Goal: Check status: Check status

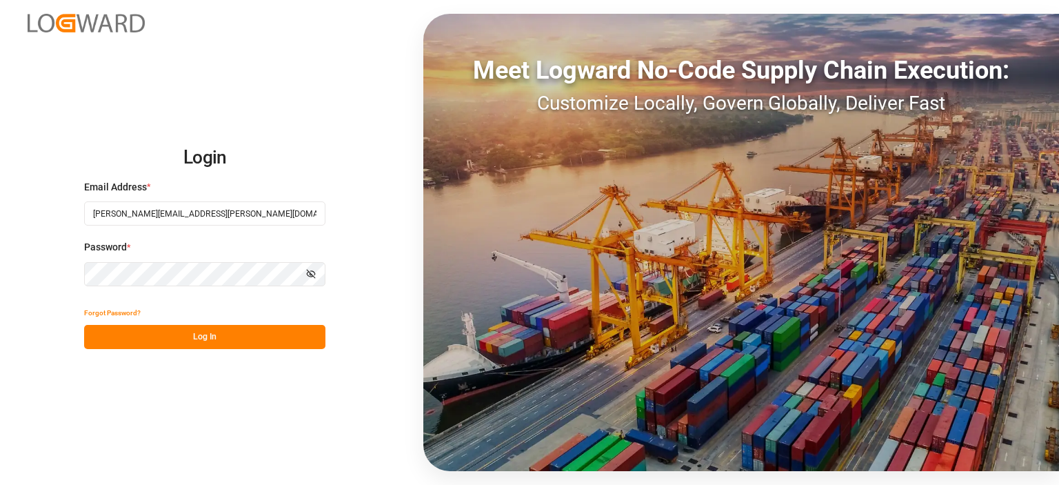
click at [185, 338] on button "Log In" at bounding box center [204, 337] width 241 height 24
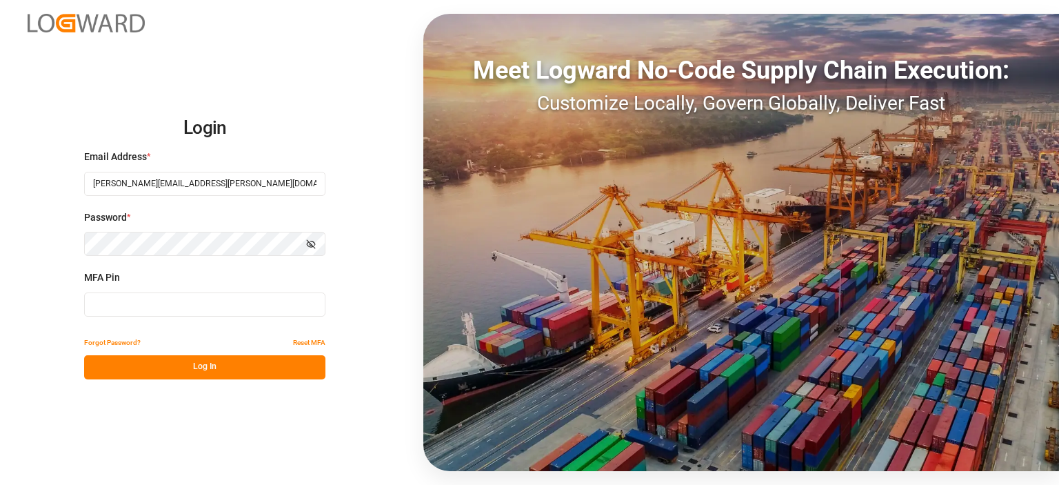
click at [150, 309] on input at bounding box center [204, 304] width 241 height 24
type input "043060"
click at [197, 365] on button "Log In" at bounding box center [204, 367] width 241 height 24
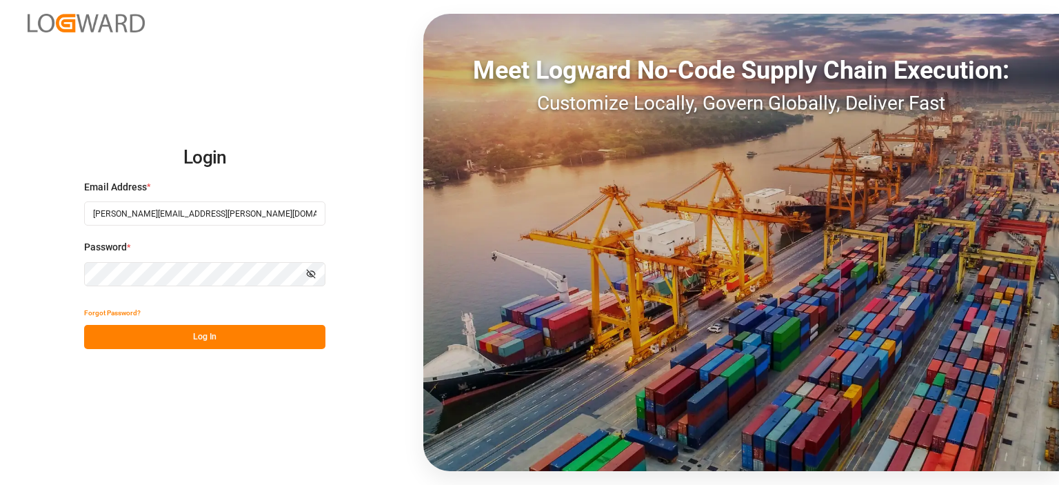
click at [226, 341] on button "Log In" at bounding box center [204, 337] width 241 height 24
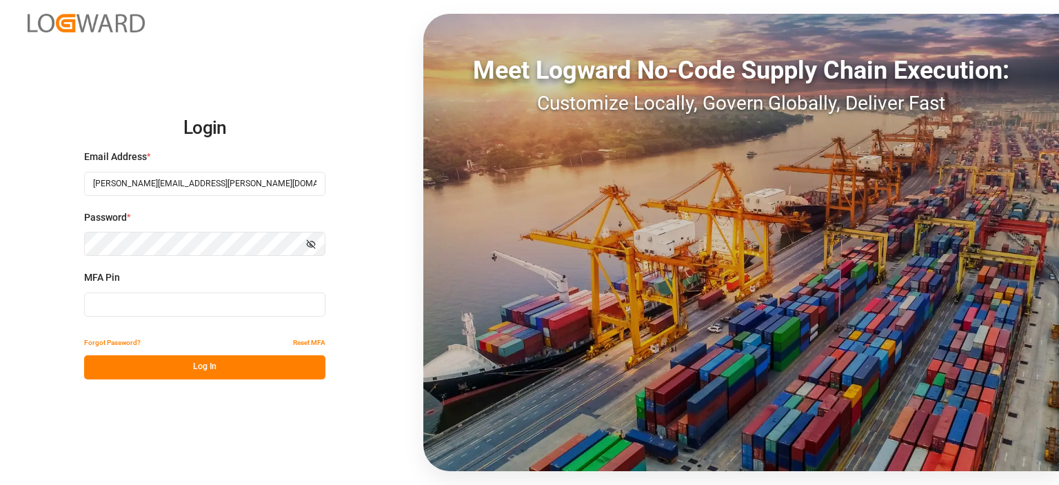
click at [212, 303] on input at bounding box center [204, 304] width 241 height 24
type input "801963"
click at [218, 369] on button "Log In" at bounding box center [204, 367] width 241 height 24
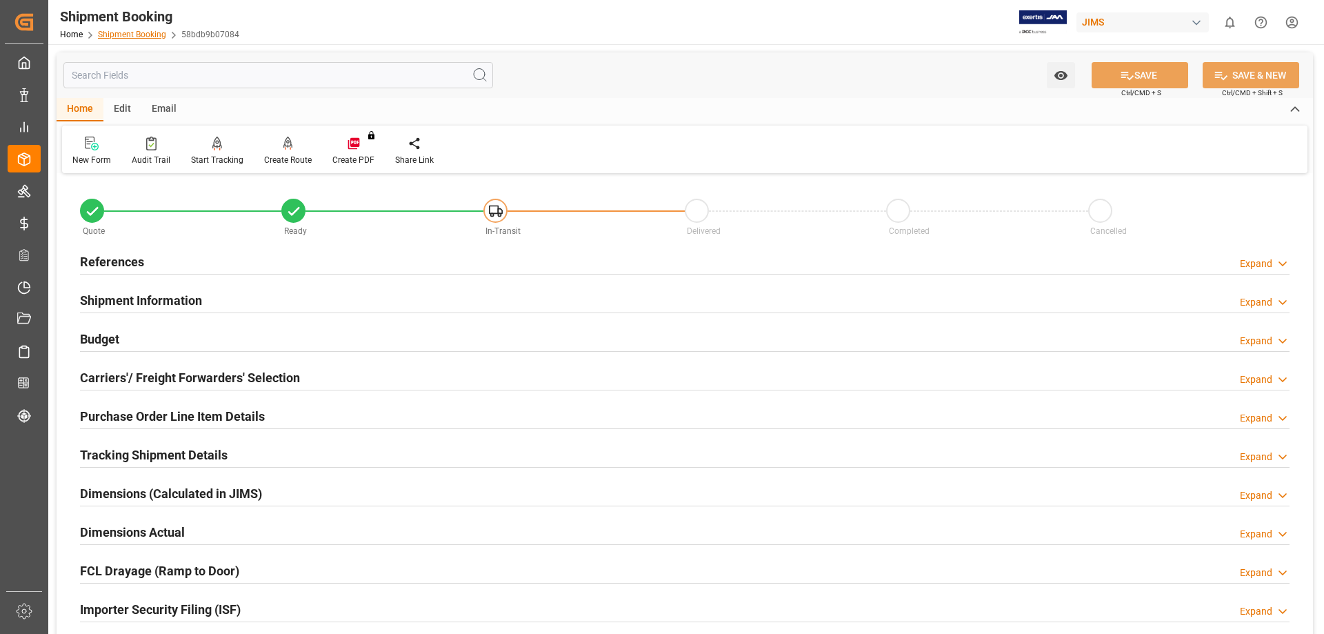
click at [130, 38] on link "Shipment Booking" at bounding box center [132, 35] width 68 height 10
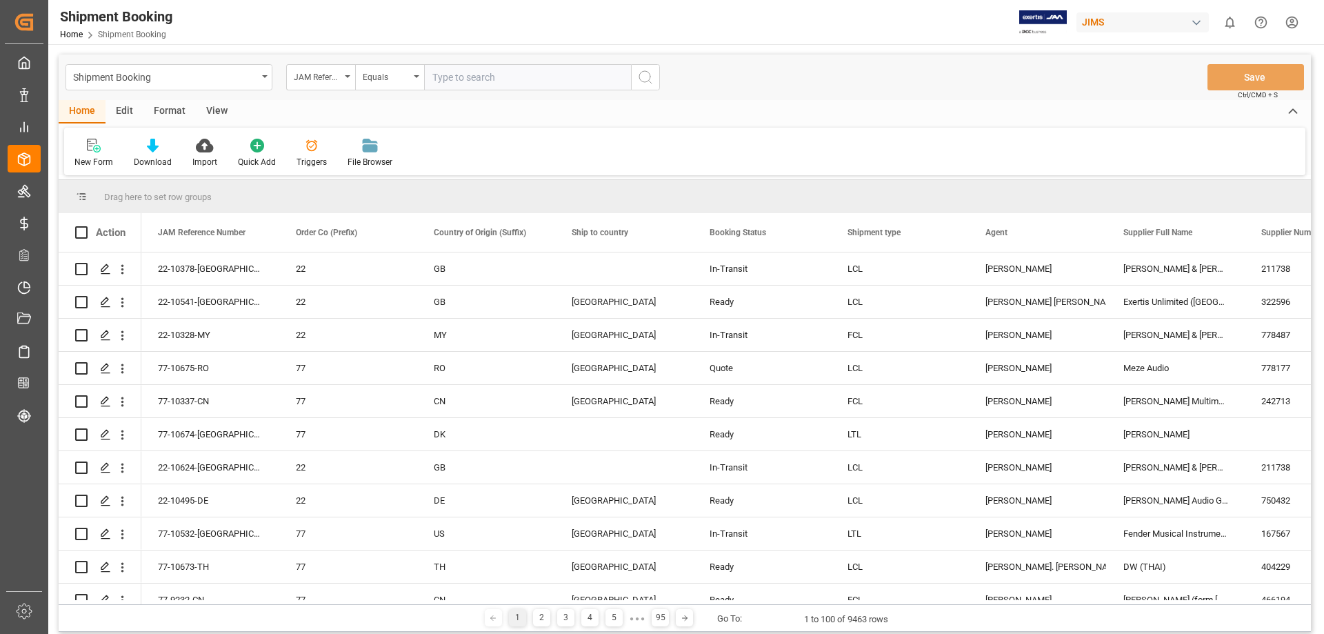
click at [534, 81] on input "text" at bounding box center [527, 77] width 207 height 26
type input "77-10637-us"
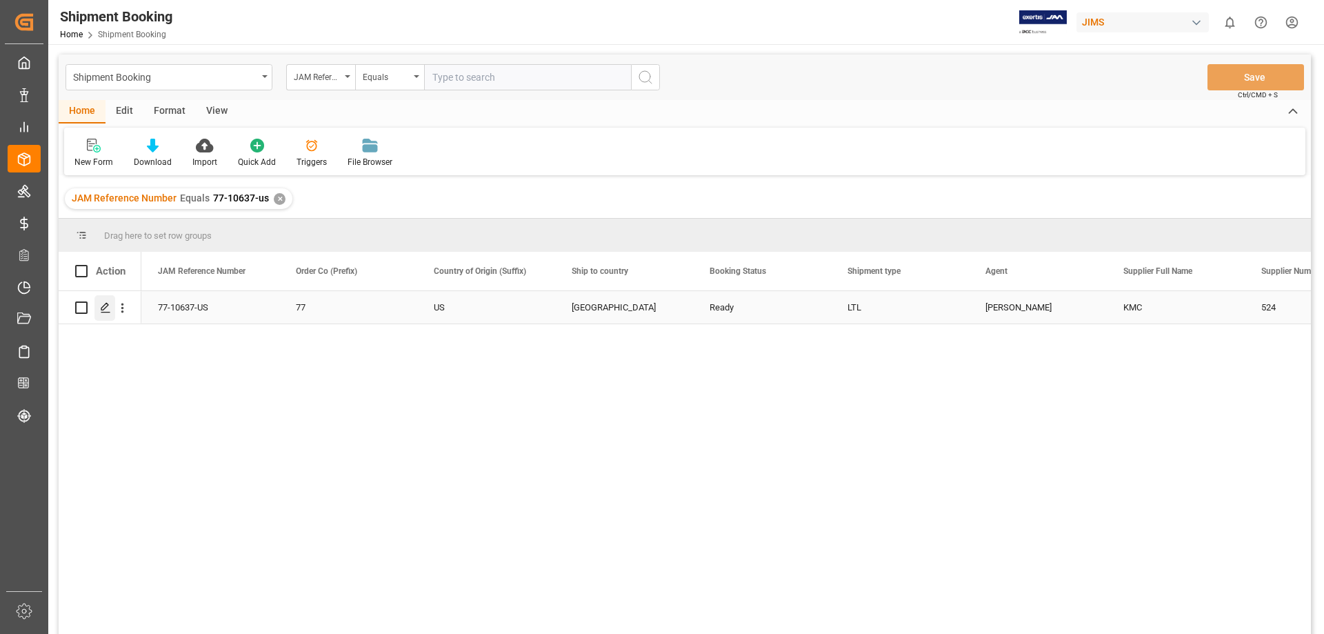
click at [100, 311] on icon "Press SPACE to select this row." at bounding box center [105, 307] width 11 height 11
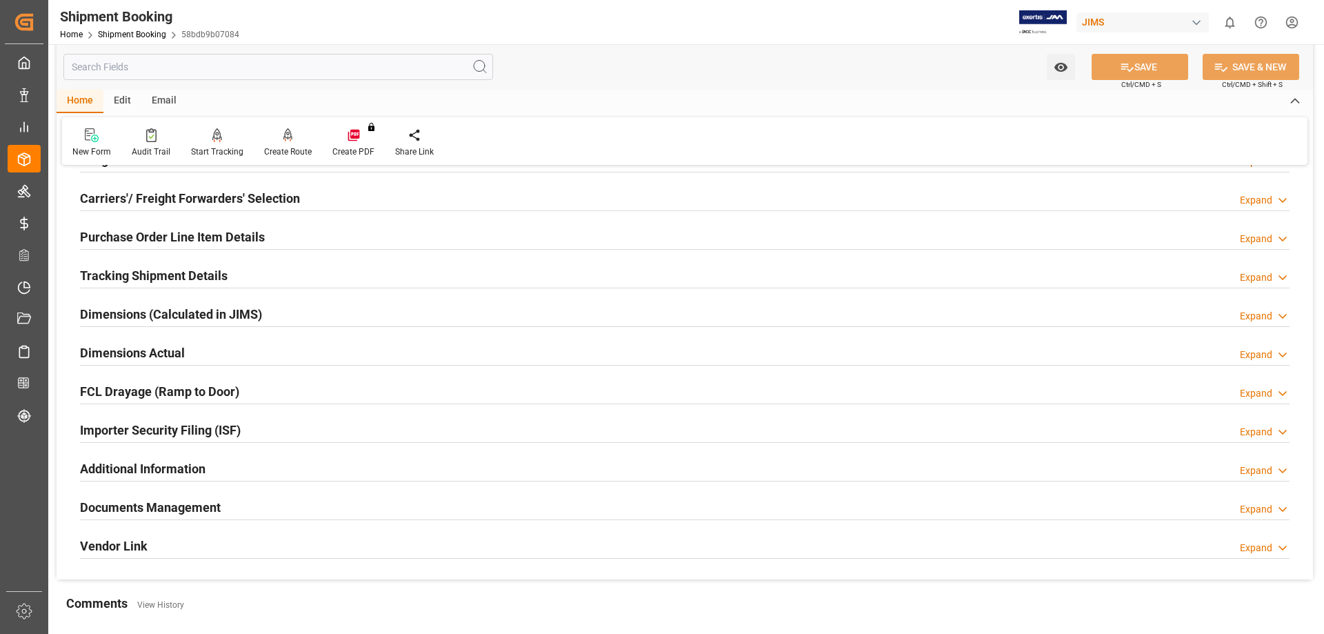
scroll to position [230, 0]
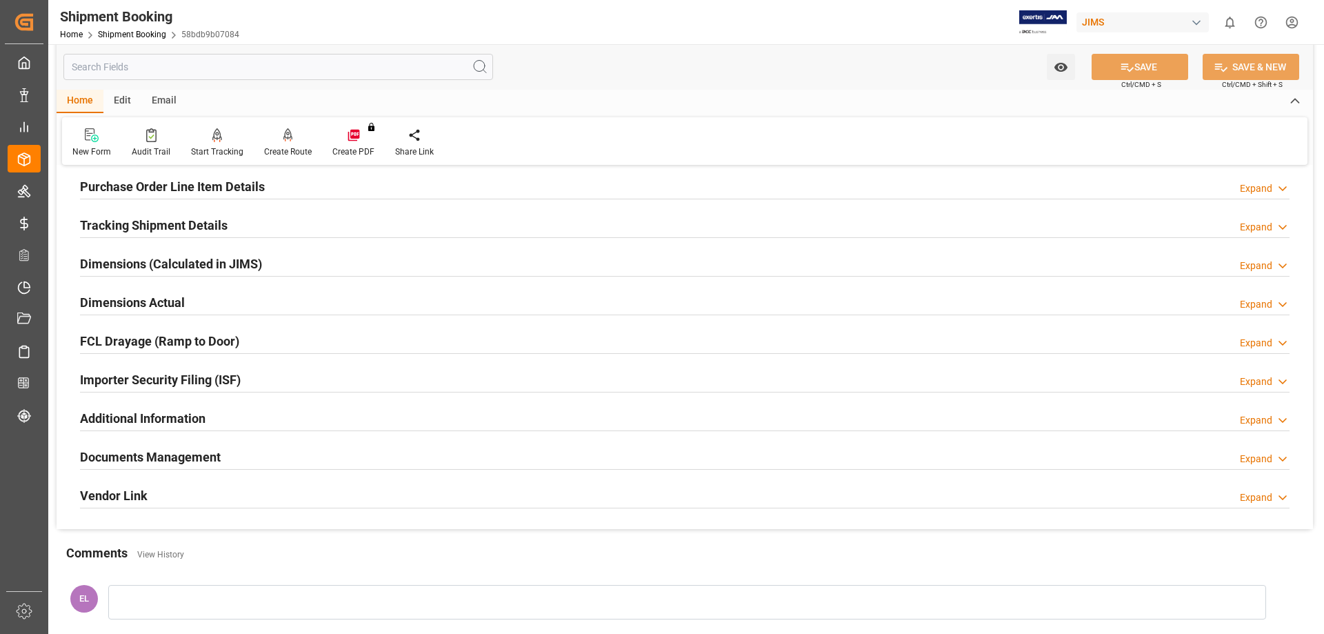
click at [101, 458] on h2 "Documents Management" at bounding box center [150, 456] width 141 height 19
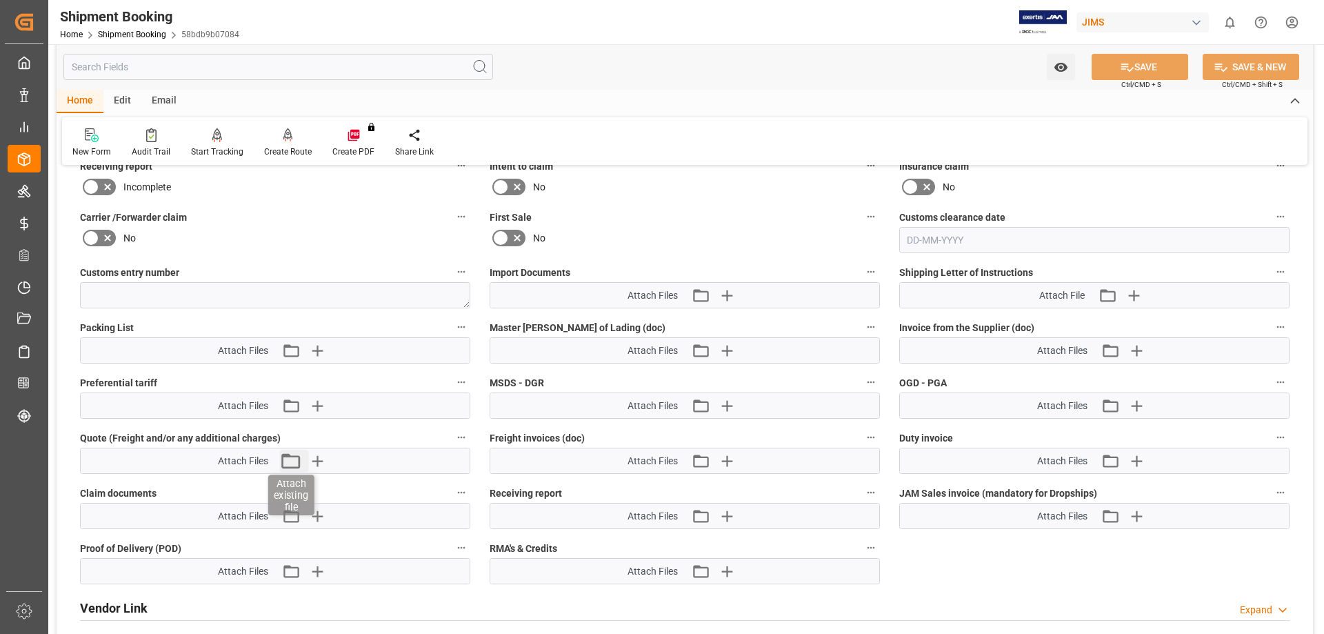
scroll to position [689, 0]
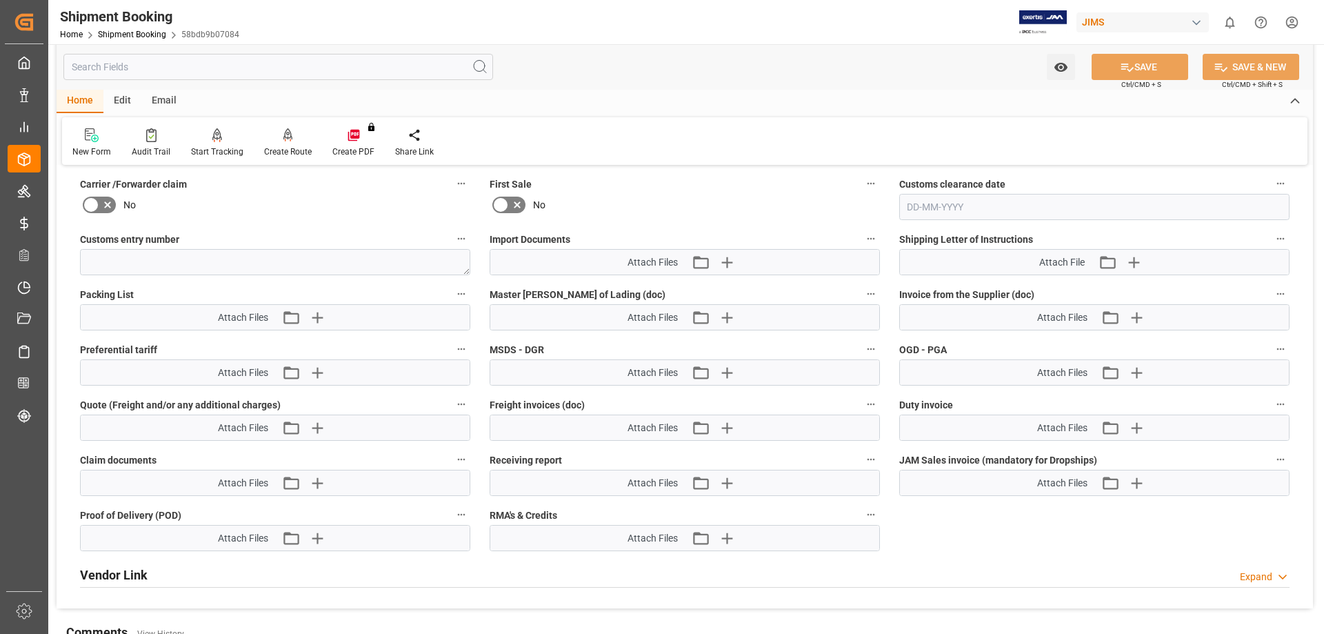
click at [94, 287] on span "Packing List" at bounding box center [107, 294] width 54 height 14
click at [452, 287] on button "Packing List" at bounding box center [461, 294] width 18 height 18
click at [317, 316] on div at bounding box center [662, 317] width 1324 height 634
click at [311, 314] on icon "button" at bounding box center [316, 317] width 22 height 22
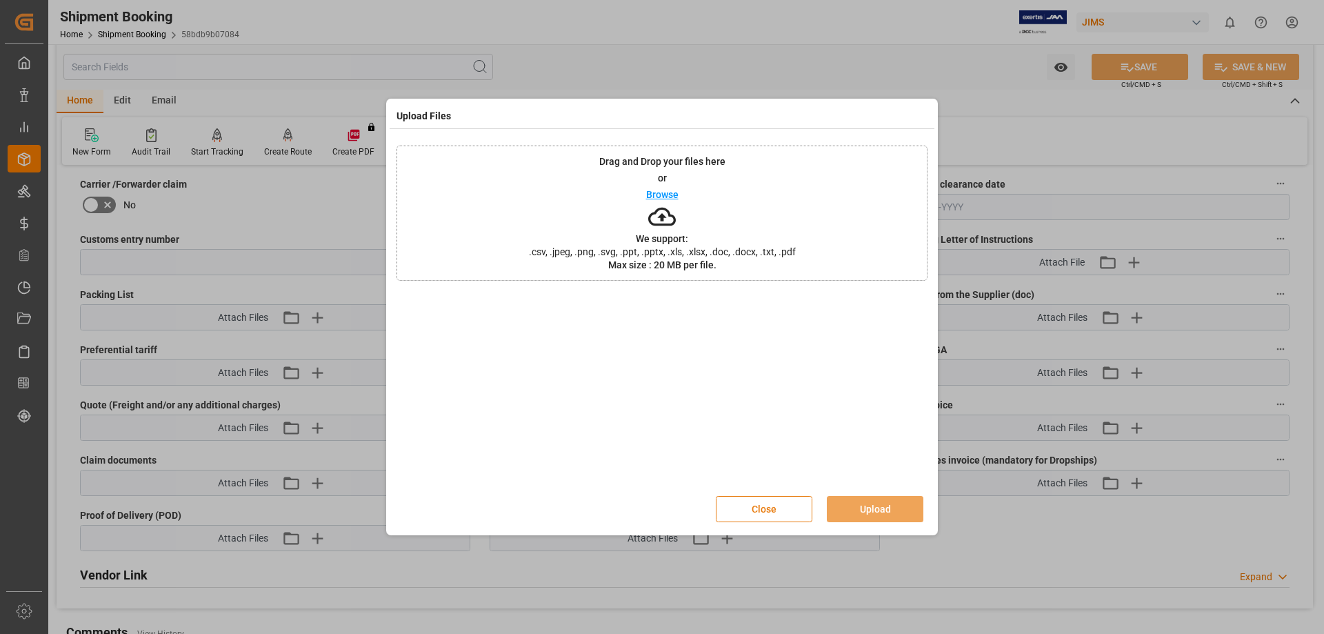
click at [747, 484] on button "Close" at bounding box center [764, 509] width 97 height 26
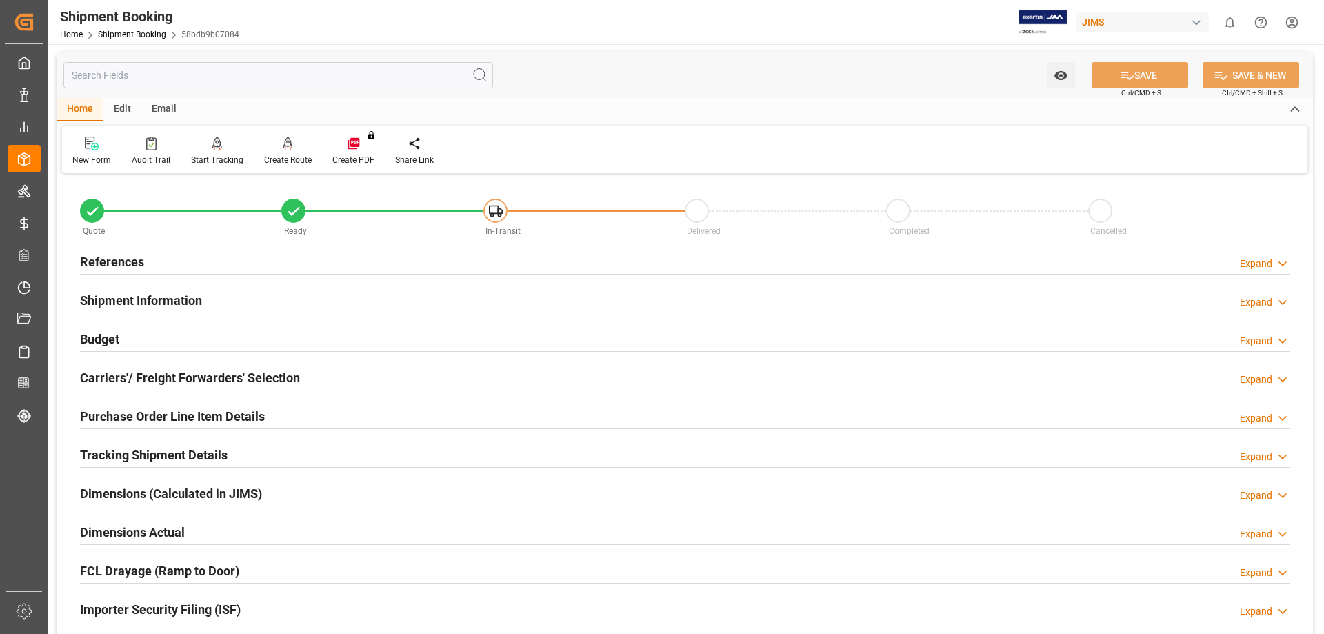
scroll to position [115, 0]
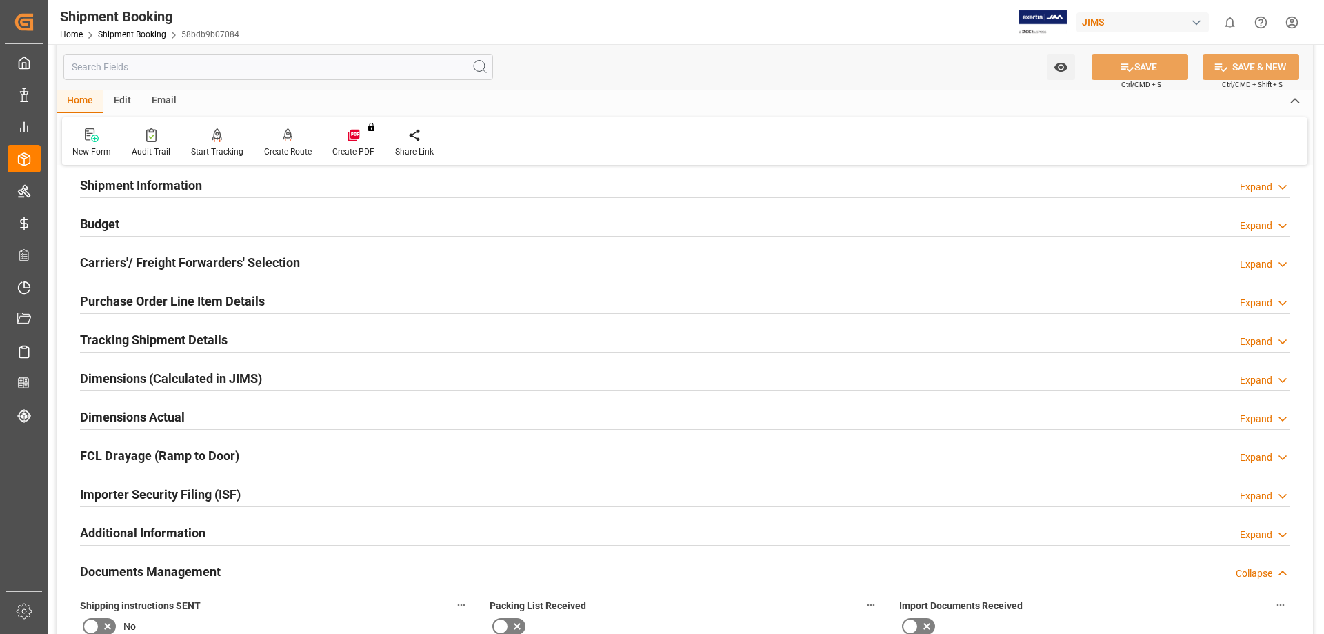
click at [120, 300] on h2 "Purchase Order Line Item Details" at bounding box center [172, 301] width 185 height 19
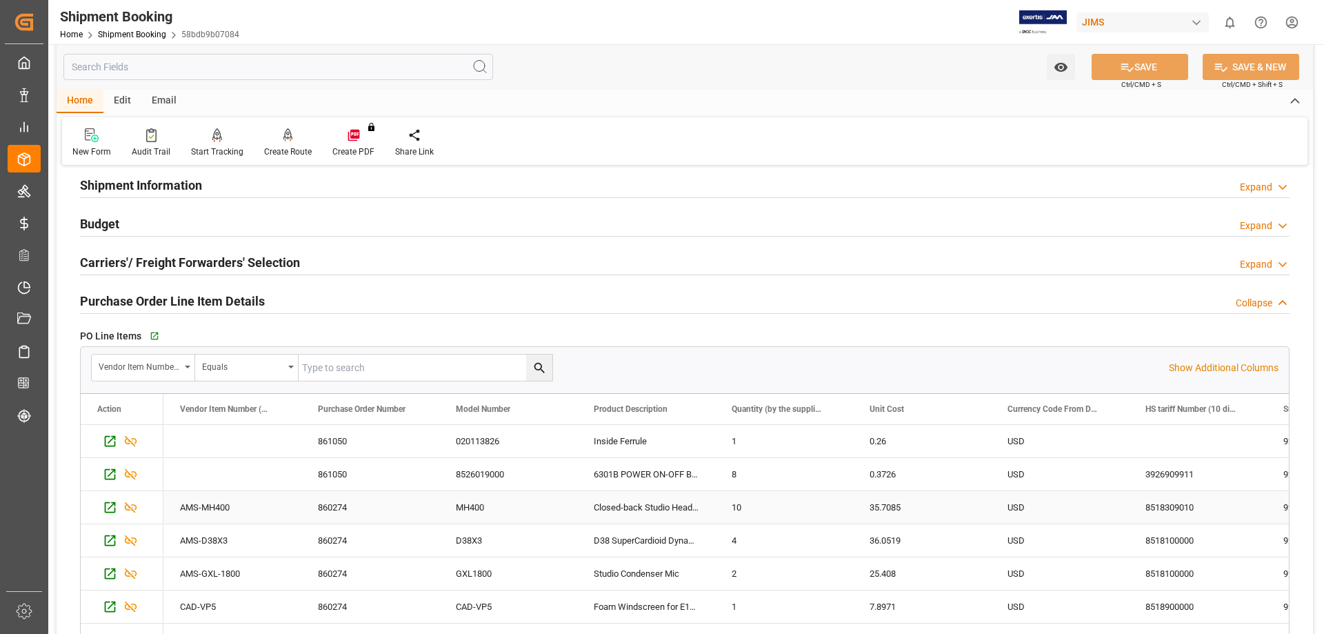
scroll to position [1, 0]
click at [102, 217] on h2 "Budget" at bounding box center [99, 223] width 39 height 19
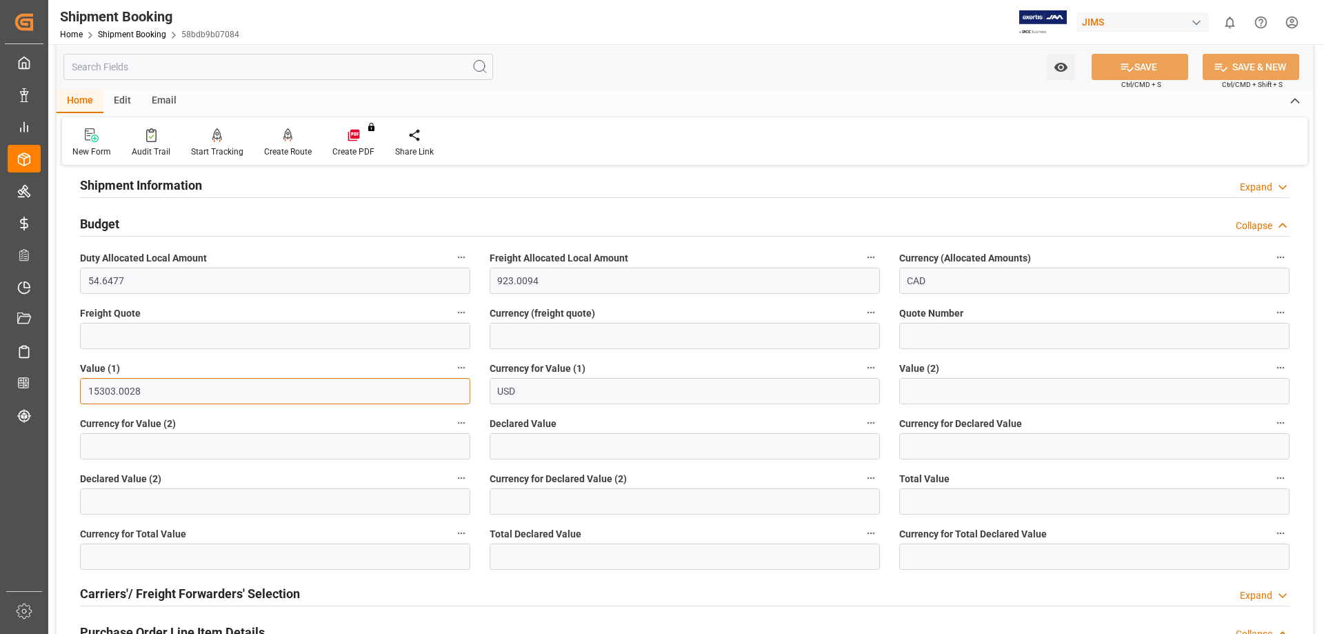
drag, startPoint x: 151, startPoint y: 394, endPoint x: 65, endPoint y: 388, distance: 85.7
click at [612, 181] on div "Shipment Information Expand" at bounding box center [684, 184] width 1209 height 26
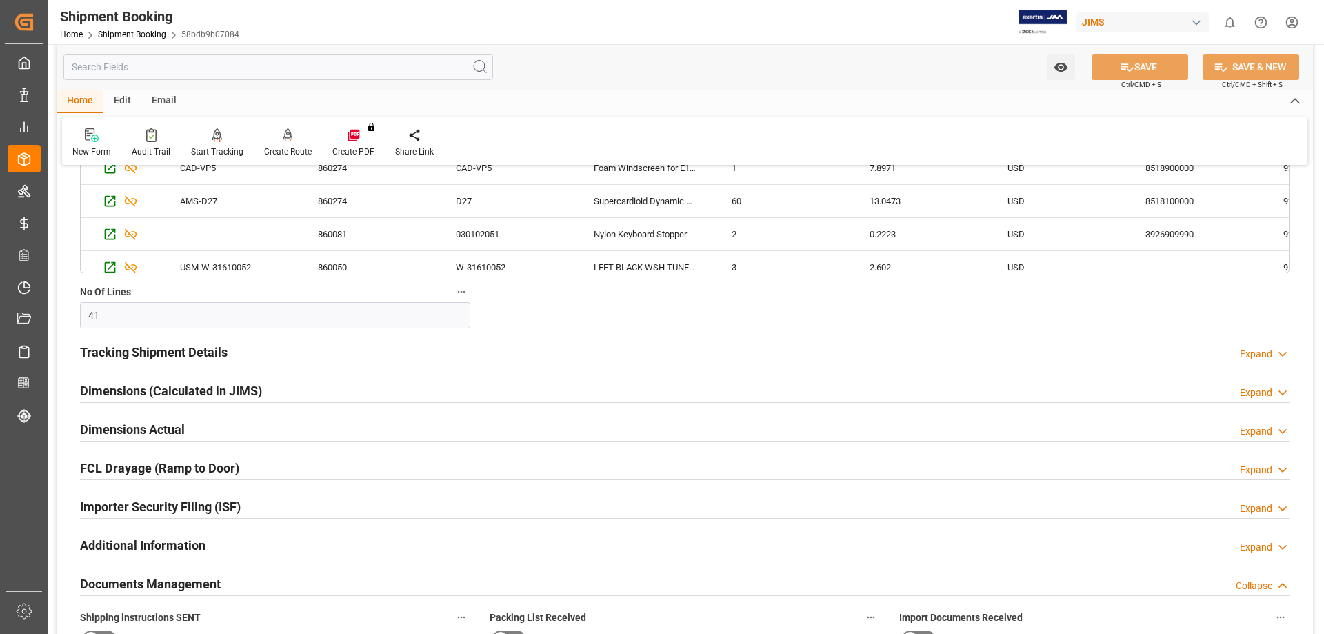
scroll to position [1494, 0]
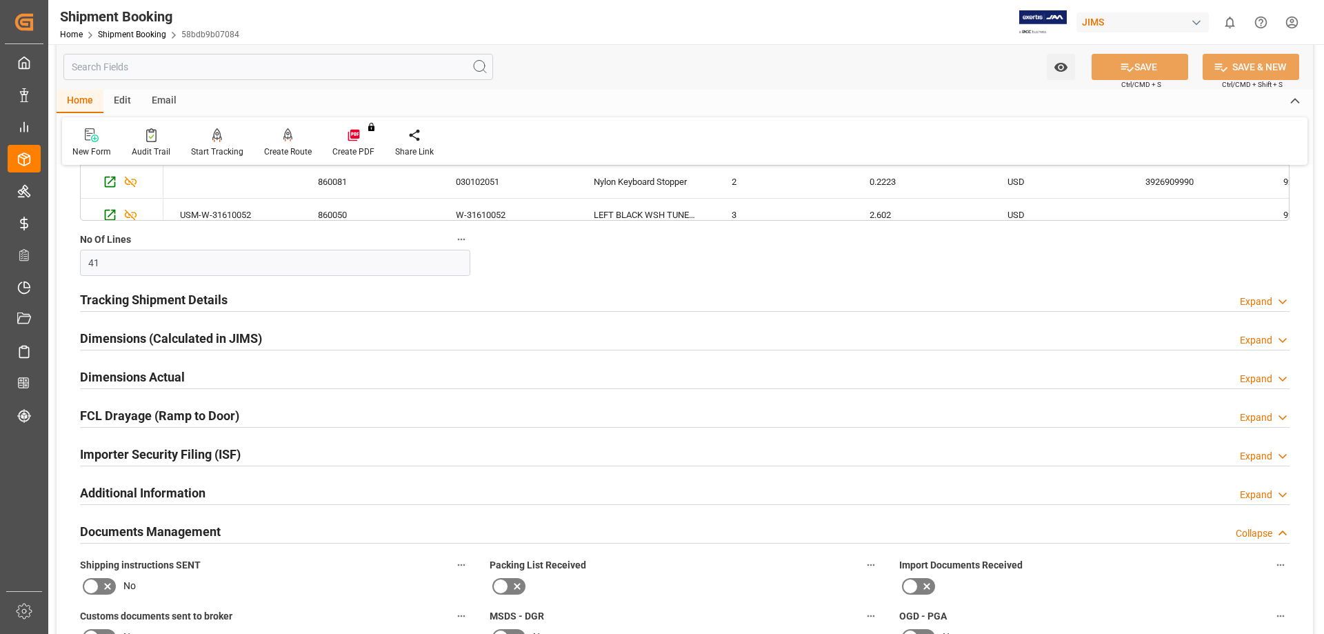
click at [134, 295] on h2 "Tracking Shipment Details" at bounding box center [154, 299] width 148 height 19
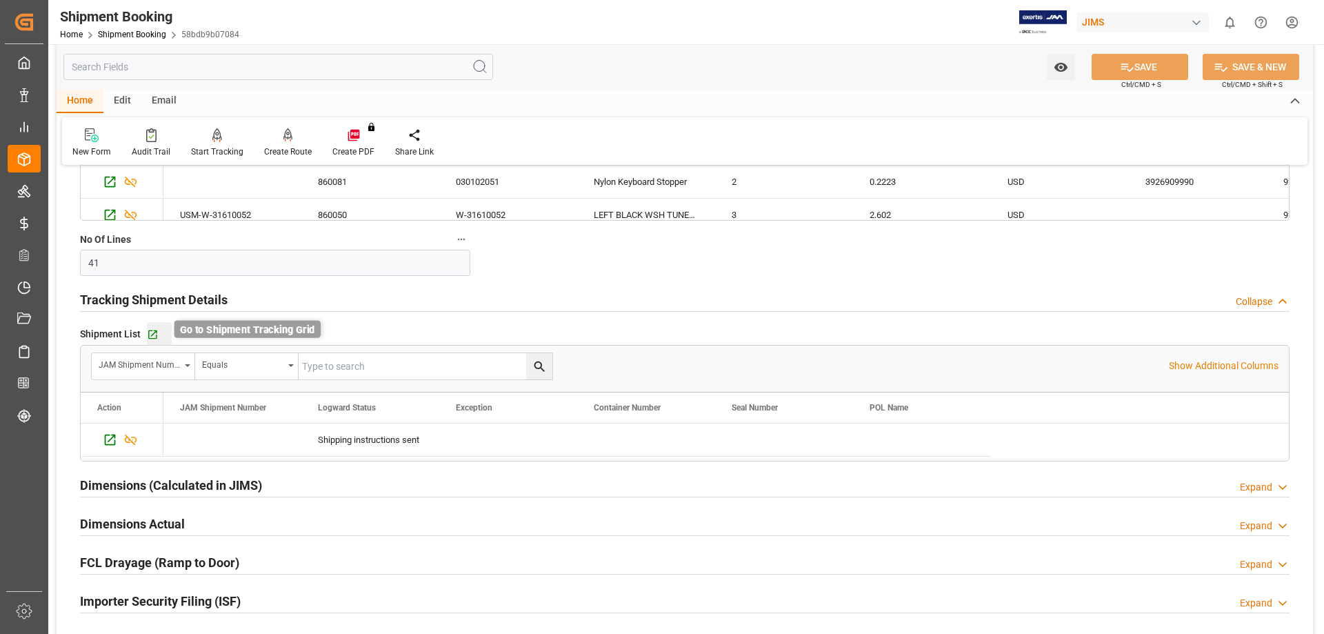
click at [152, 336] on icon "button" at bounding box center [153, 334] width 12 height 12
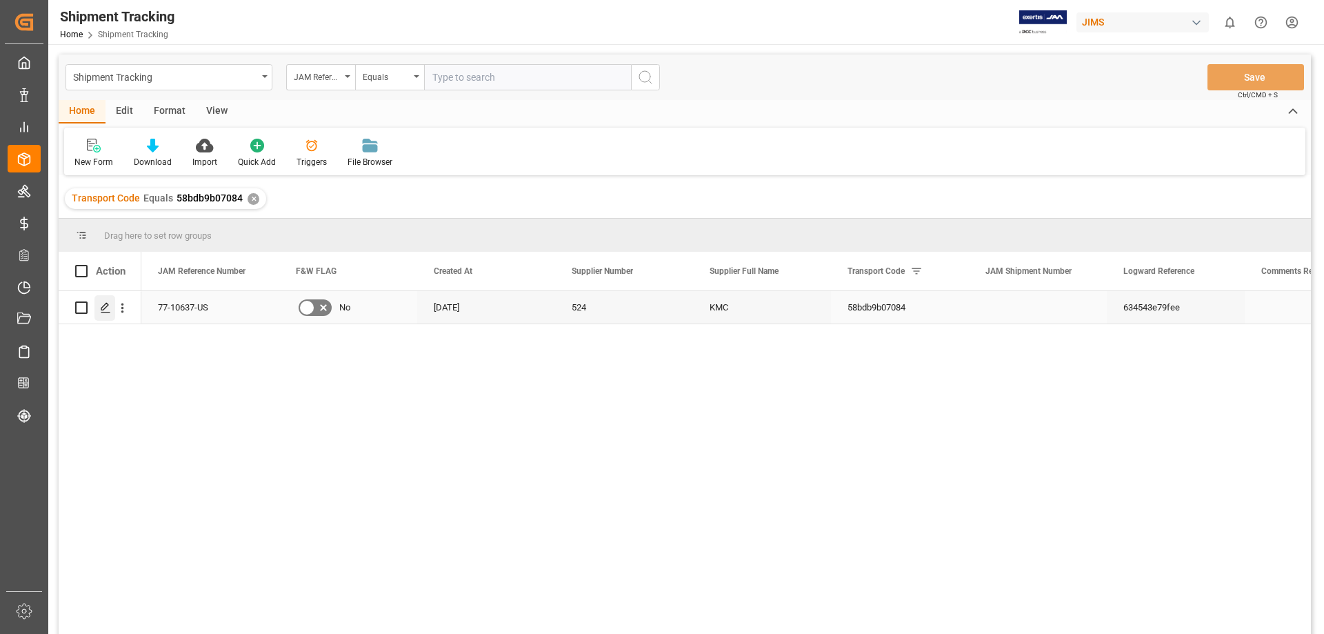
click at [108, 312] on icon "Press SPACE to select this row." at bounding box center [105, 307] width 11 height 11
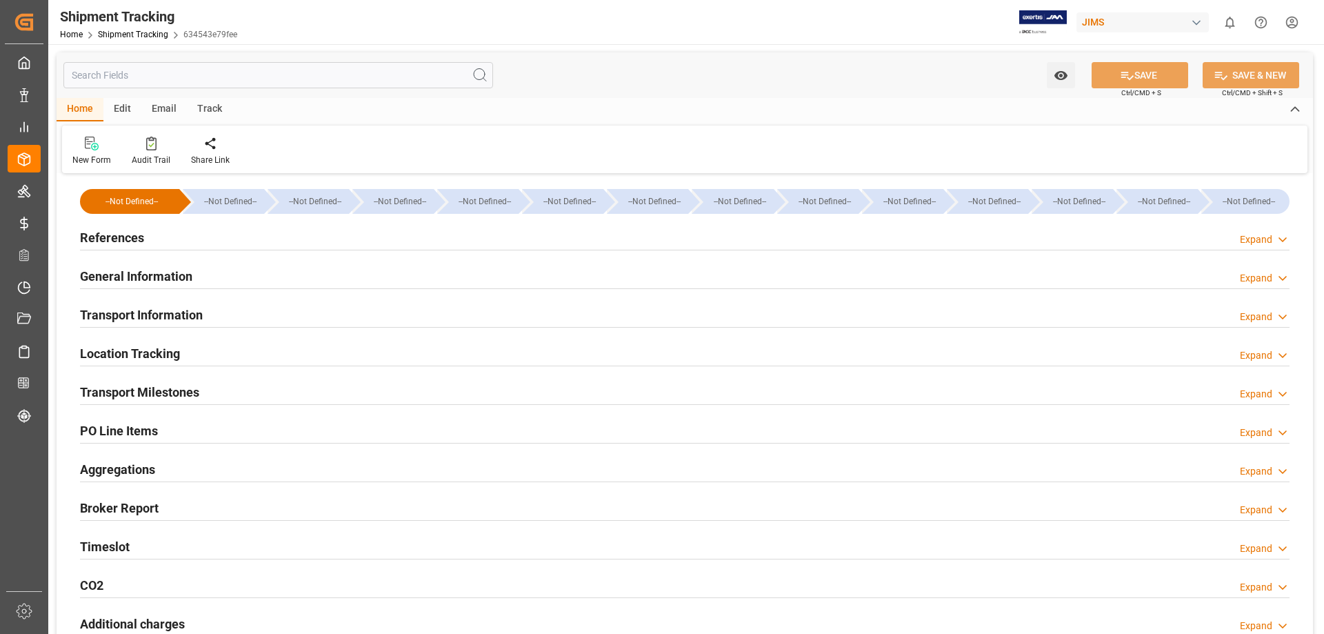
type input "19-08-2025"
click at [110, 238] on h2 "References" at bounding box center [112, 237] width 64 height 19
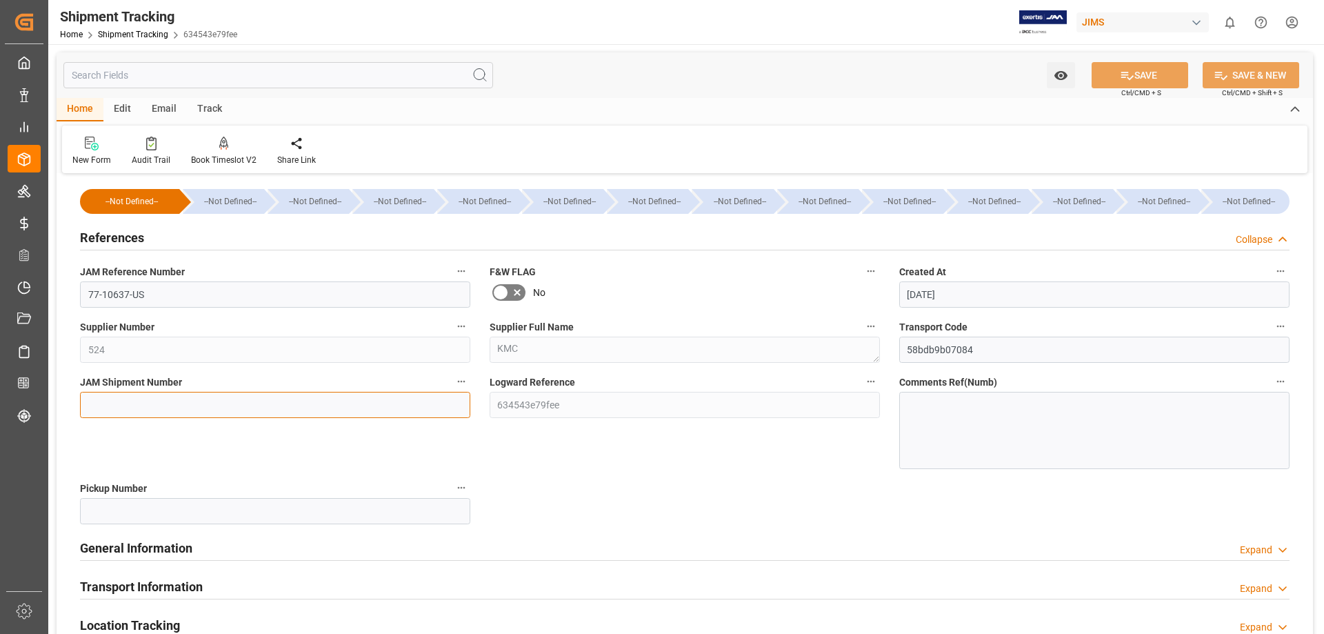
click at [161, 407] on input at bounding box center [275, 405] width 390 height 26
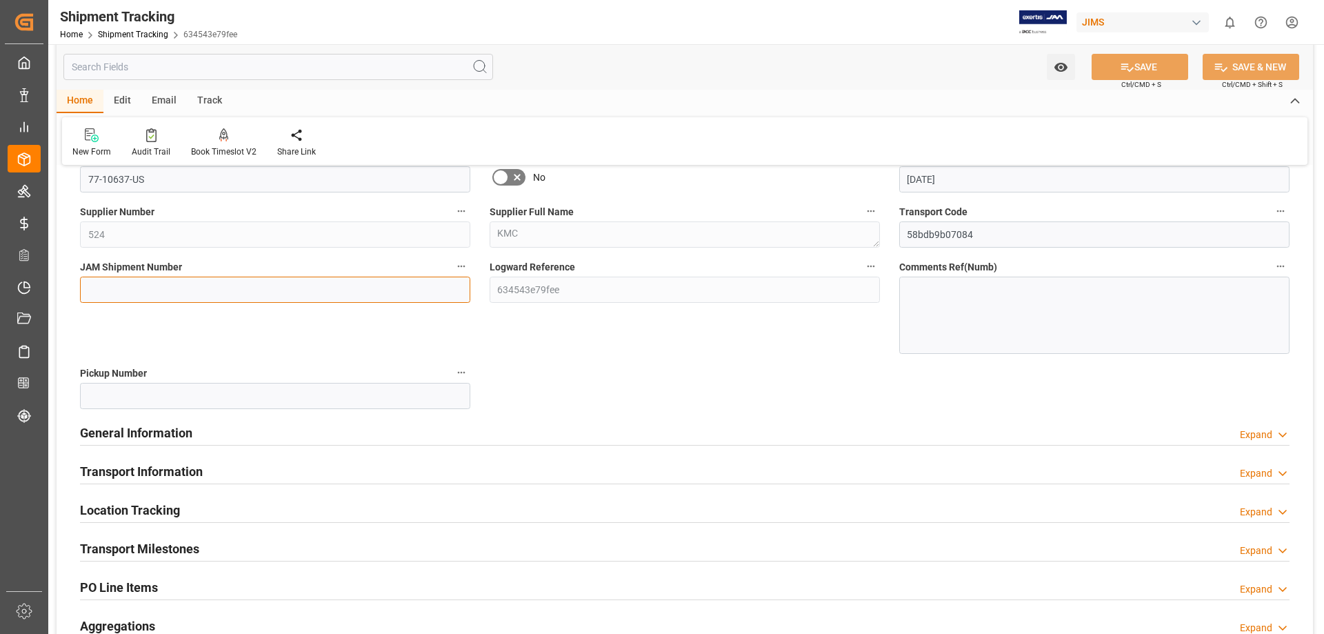
scroll to position [230, 0]
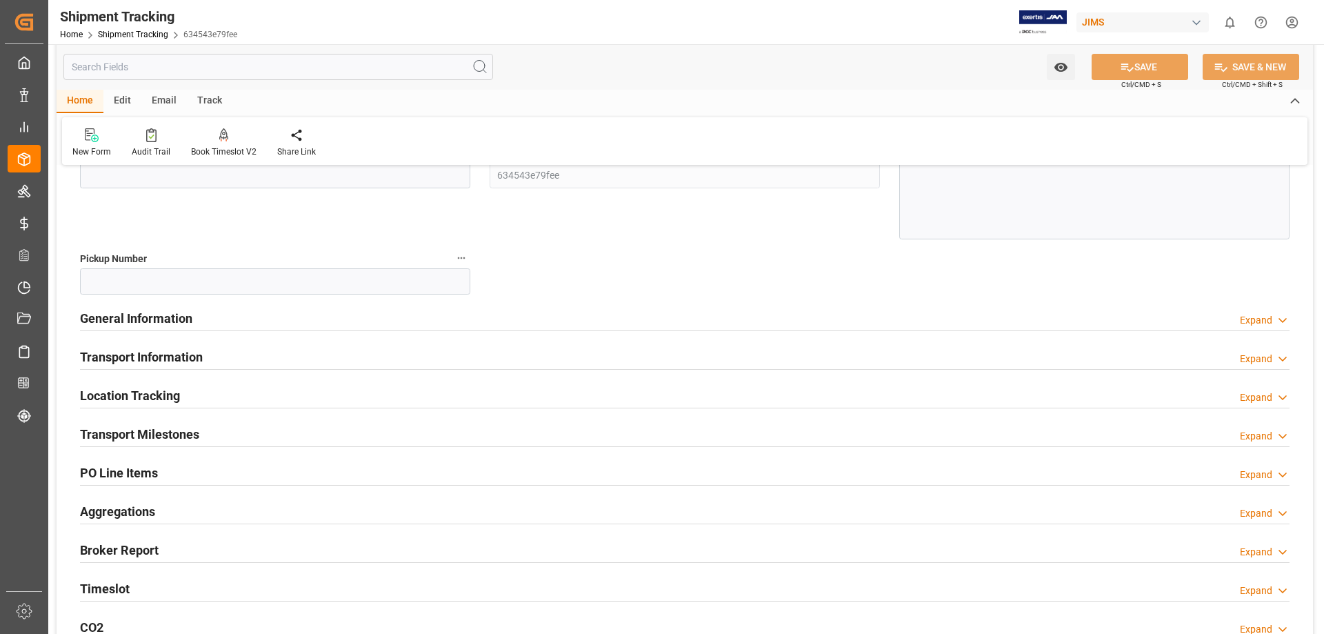
click at [139, 473] on h2 "PO Line Items" at bounding box center [119, 472] width 78 height 19
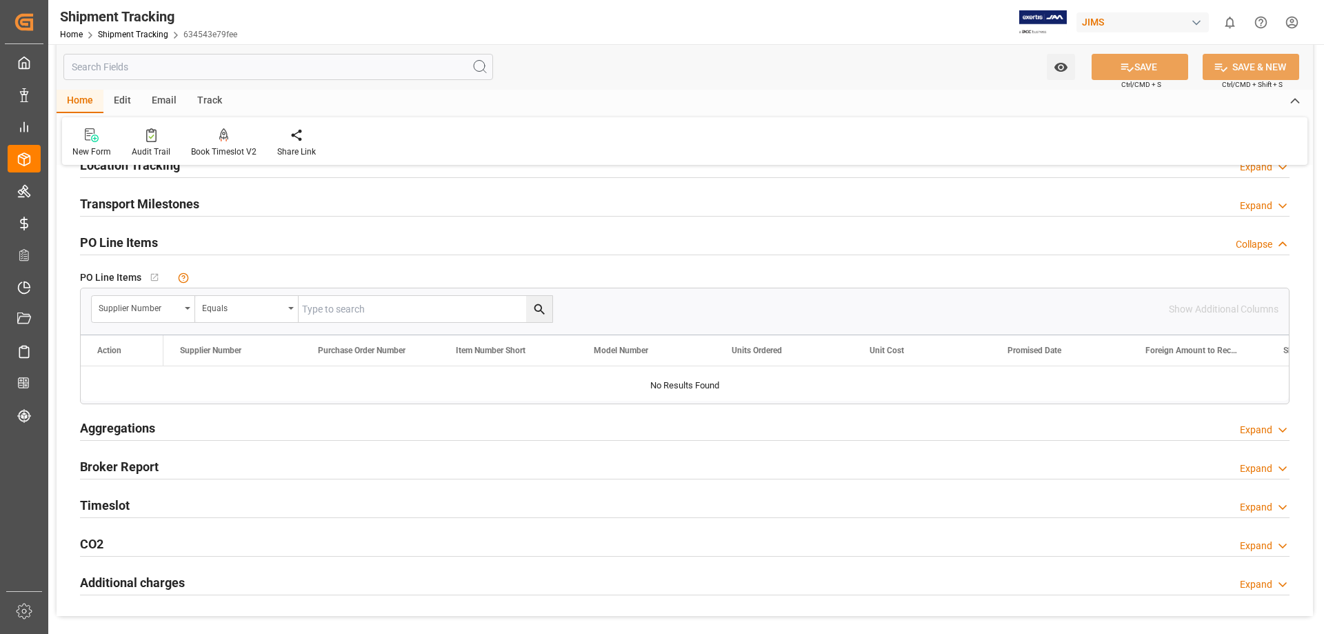
scroll to position [345, 0]
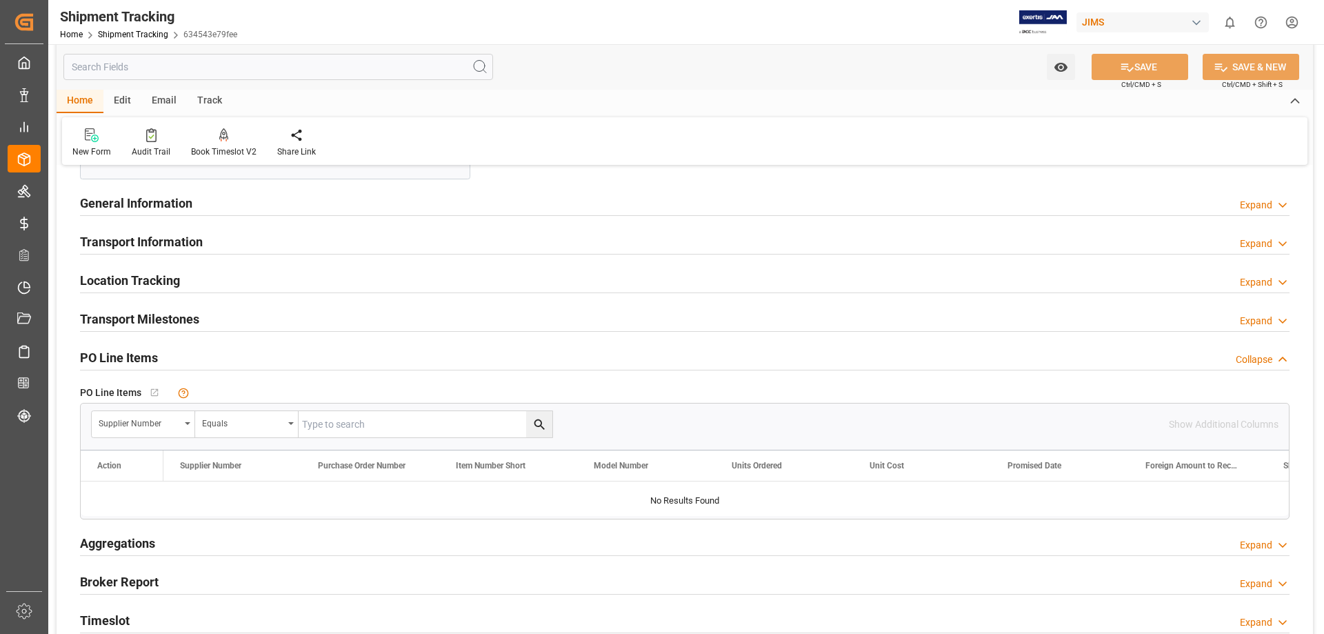
click at [121, 355] on h2 "PO Line Items" at bounding box center [119, 357] width 78 height 19
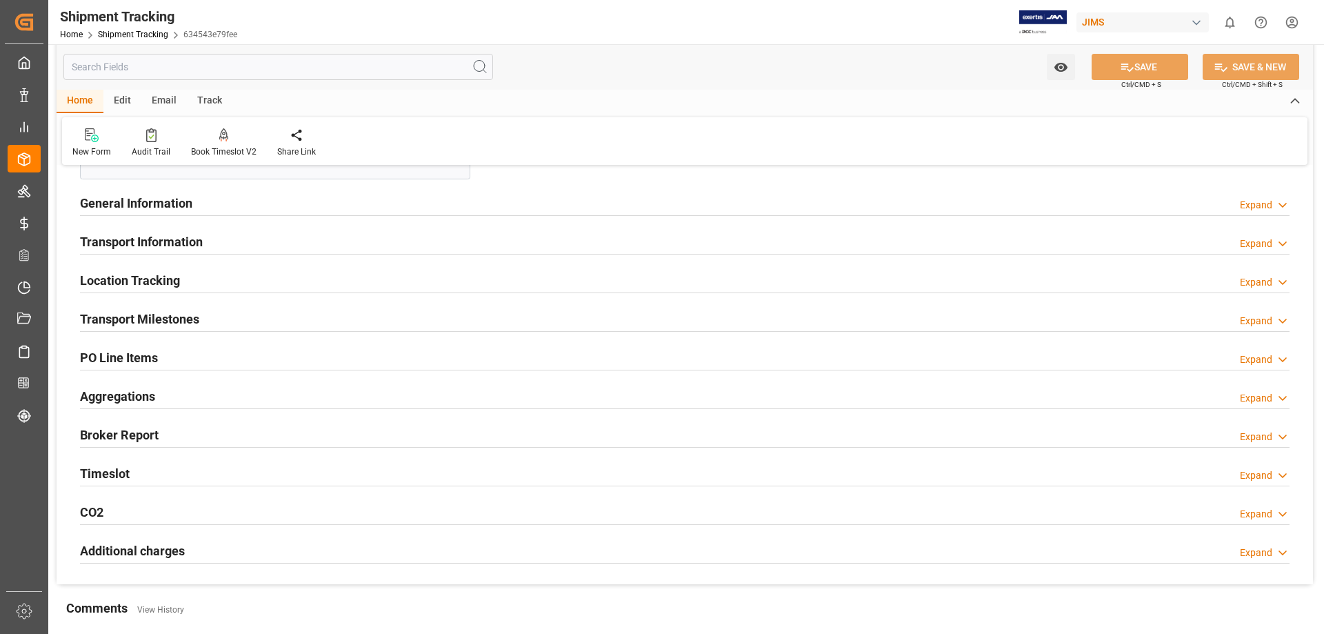
click at [121, 355] on h2 "PO Line Items" at bounding box center [119, 357] width 78 height 19
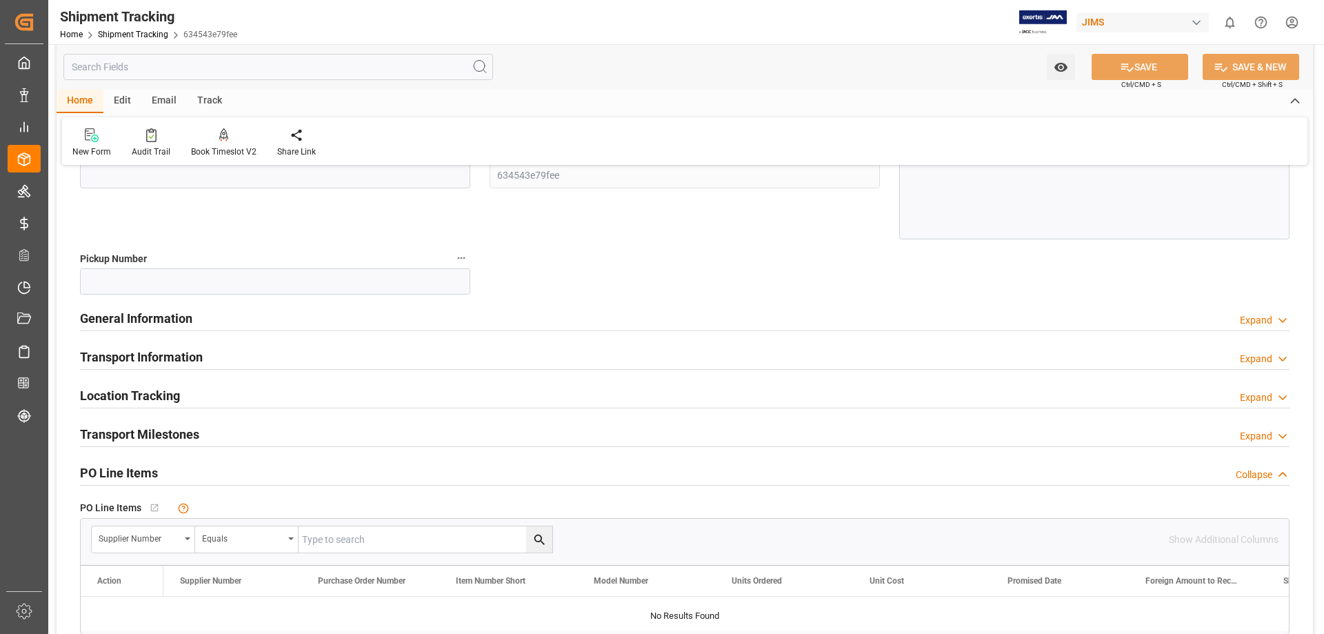
scroll to position [0, 0]
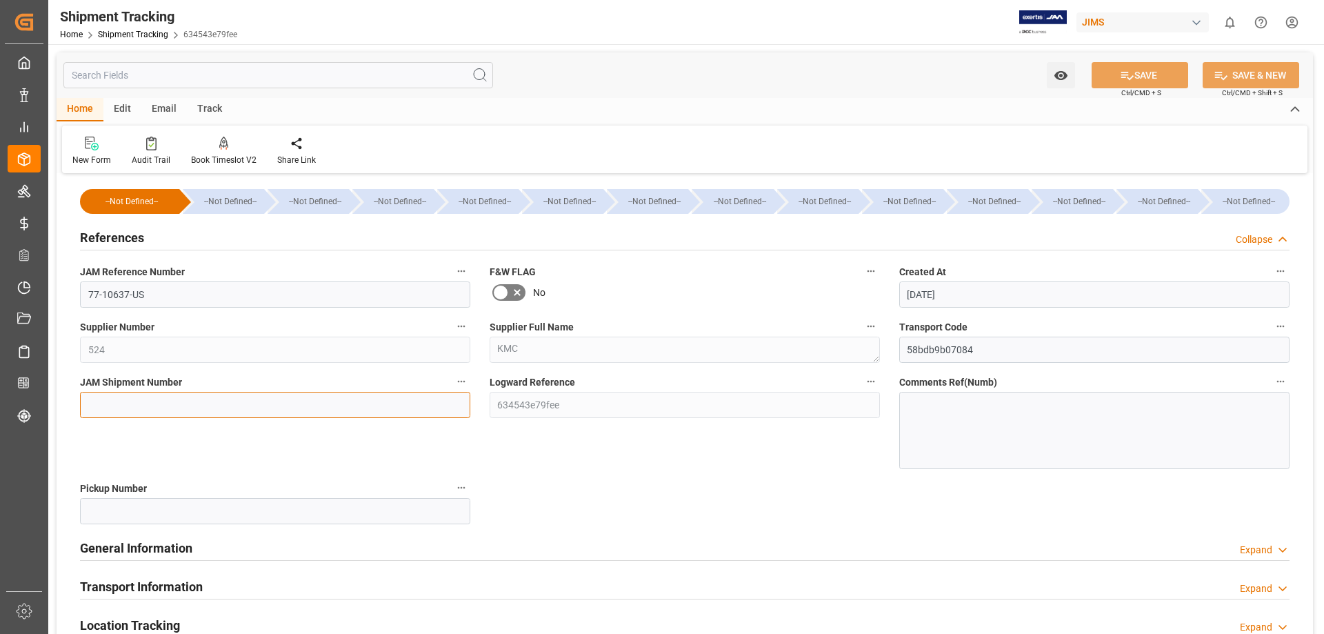
click at [120, 400] on input at bounding box center [275, 405] width 390 height 26
click at [283, 456] on div "JAM Shipment Number" at bounding box center [274, 420] width 409 height 106
click at [285, 451] on div "JAM Shipment Number" at bounding box center [274, 420] width 409 height 106
click at [282, 458] on div "JAM Shipment Number" at bounding box center [274, 420] width 409 height 106
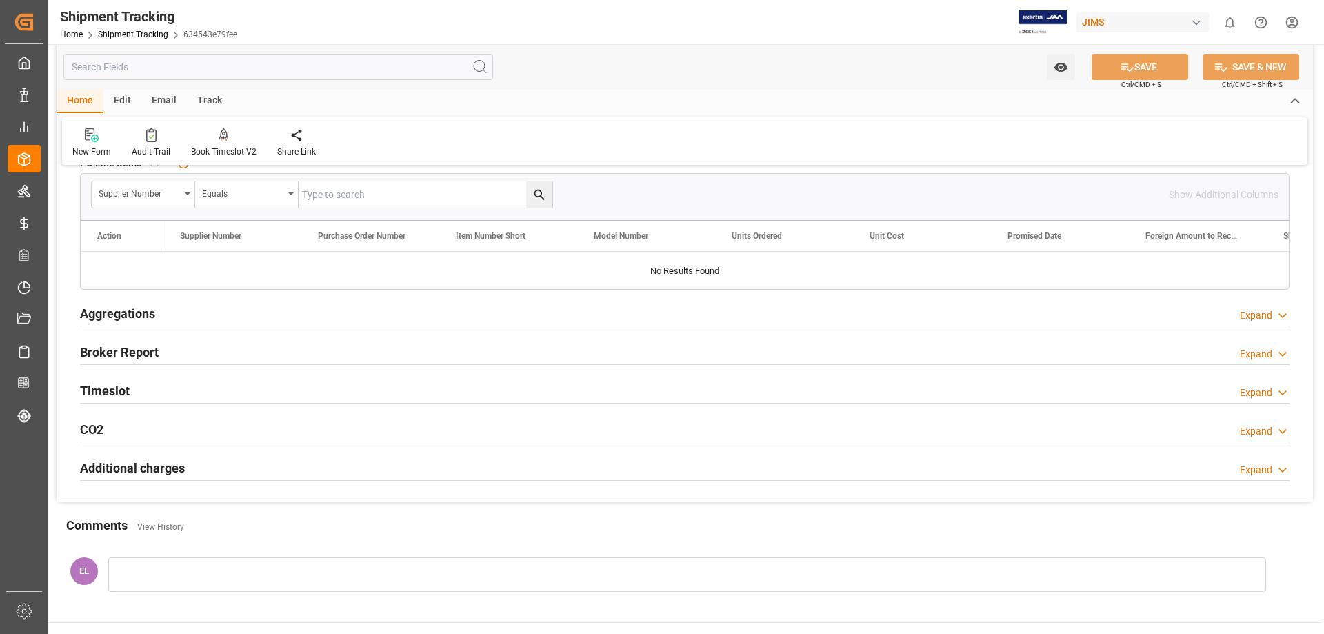
scroll to position [689, 0]
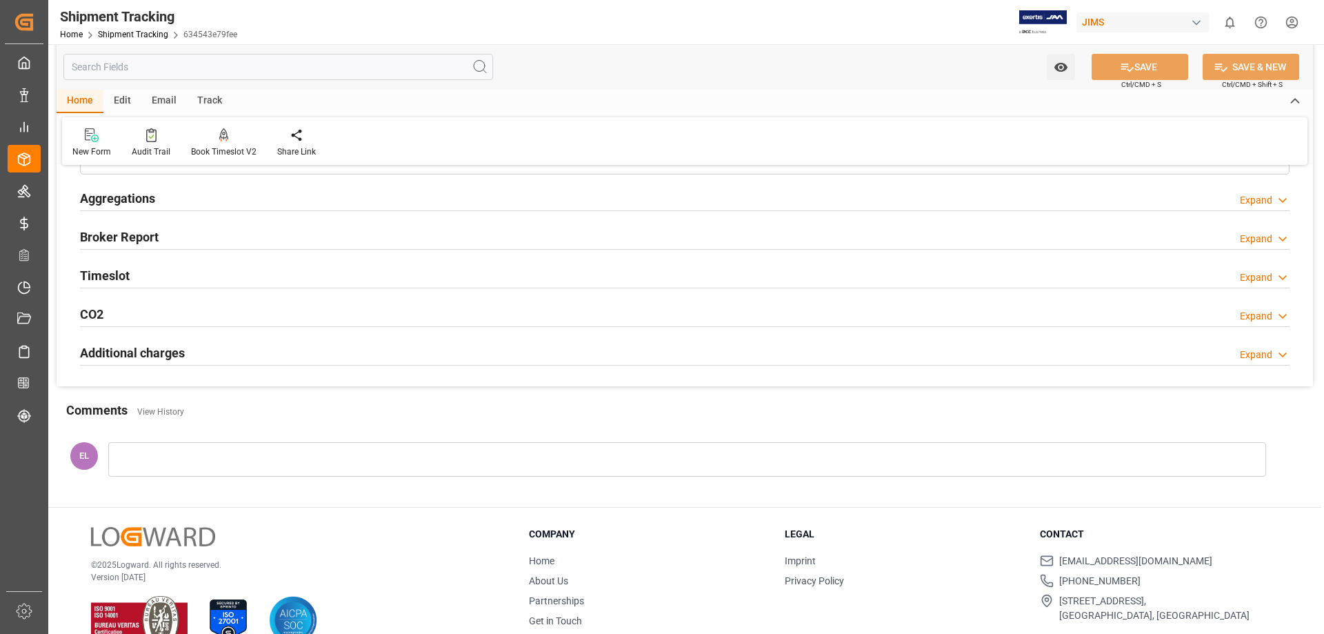
click at [685, 79] on div "Watch Option SAVE Ctrl/CMD + S SAVE & NEW Ctrl/CMD + Shift + S" at bounding box center [685, 66] width 1256 height 45
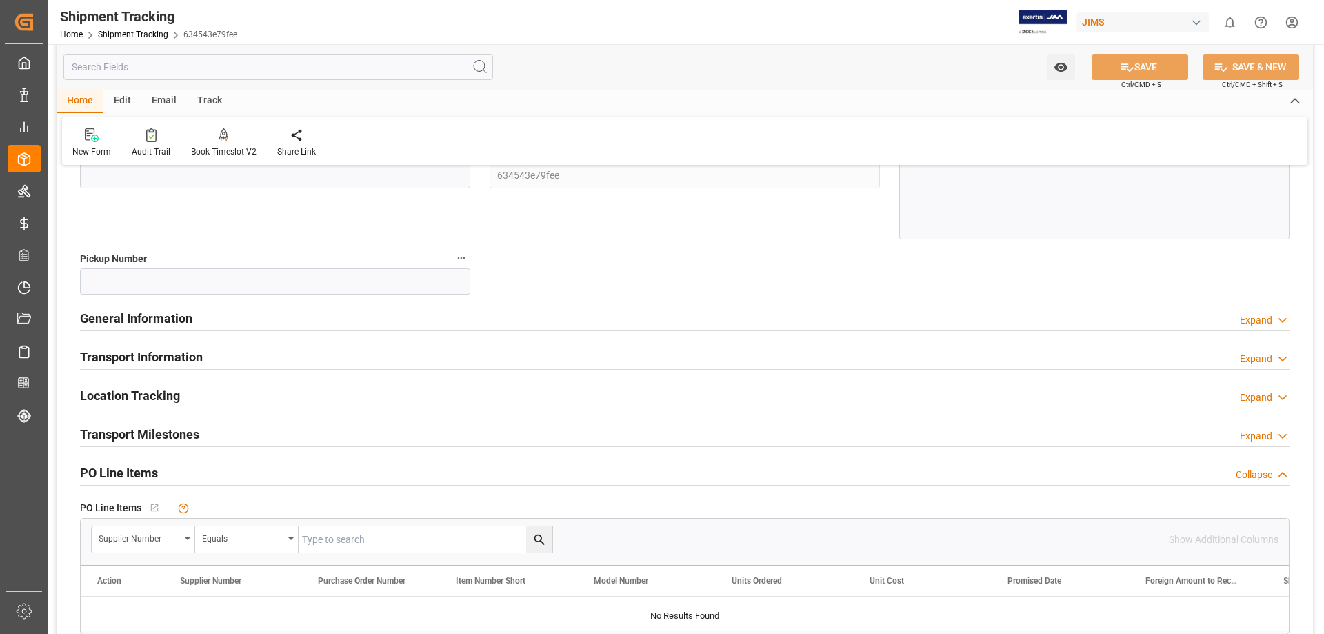
scroll to position [0, 0]
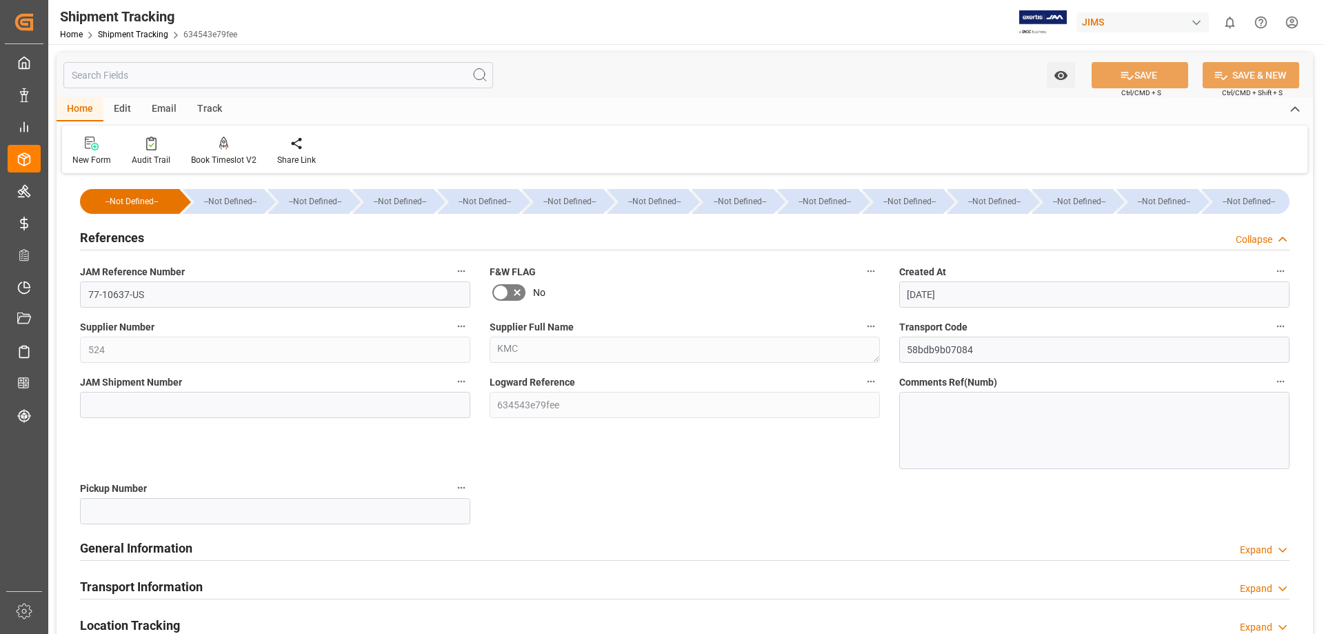
click at [649, 524] on div "--Not Defined-- --Not Defined-- --Not Defined-- --Not Defined-- --Not Defined--…" at bounding box center [685, 626] width 1256 height 898
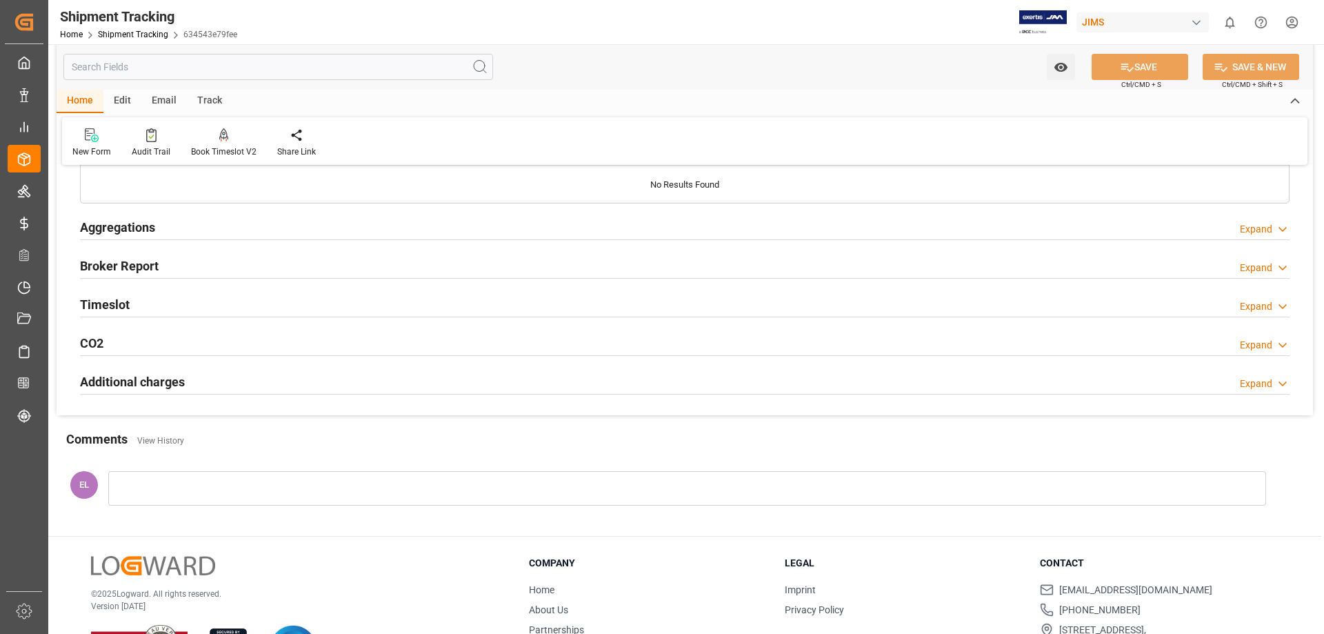
scroll to position [719, 0]
